Goal: Task Accomplishment & Management: Use online tool/utility

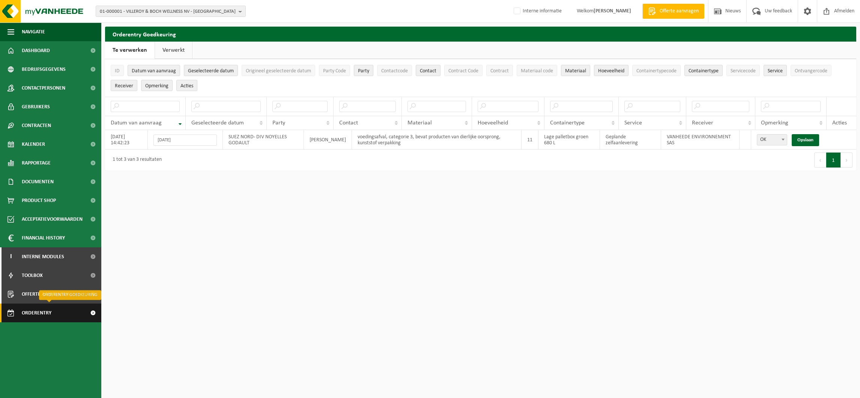
click at [37, 310] on span "Orderentry Goedkeuring" at bounding box center [53, 313] width 63 height 19
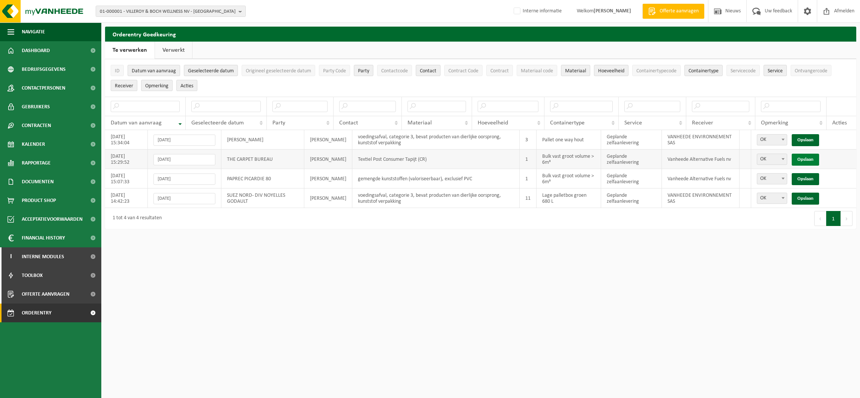
click at [805, 160] on link "Opslaan" at bounding box center [804, 160] width 27 height 12
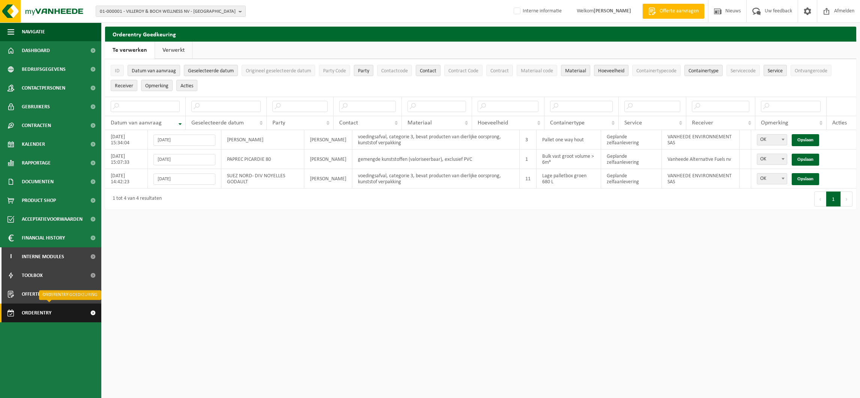
click at [58, 317] on span "Orderentry Goedkeuring" at bounding box center [53, 313] width 63 height 19
click at [39, 314] on span "Orderentry Goedkeuring" at bounding box center [53, 313] width 63 height 19
click at [345, 160] on td "[PERSON_NAME]" at bounding box center [328, 160] width 48 height 20
click at [718, 108] on input "text" at bounding box center [720, 106] width 57 height 11
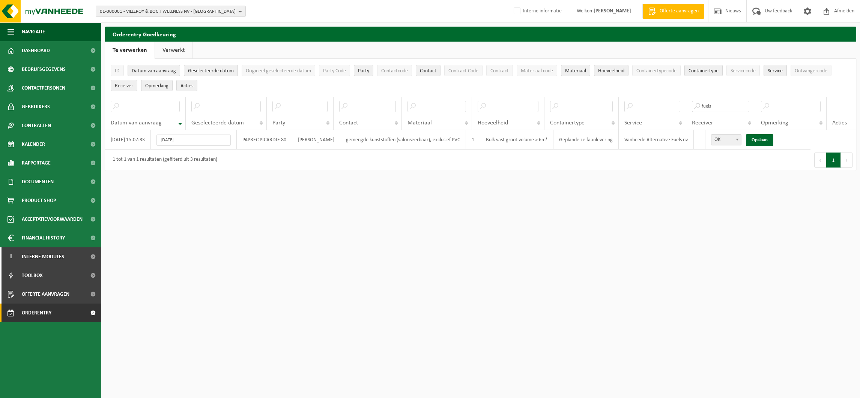
type input "fuels"
click at [41, 309] on span "Orderentry Goedkeuring" at bounding box center [53, 313] width 63 height 19
